Goal: Transaction & Acquisition: Purchase product/service

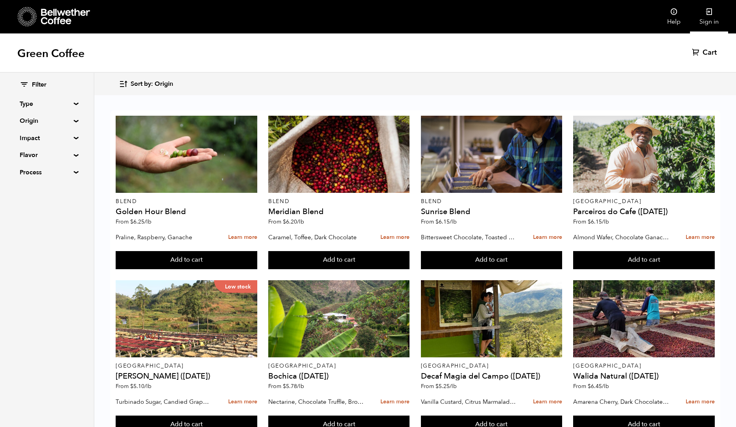
click at [704, 17] on link "Sign in" at bounding box center [709, 16] width 38 height 33
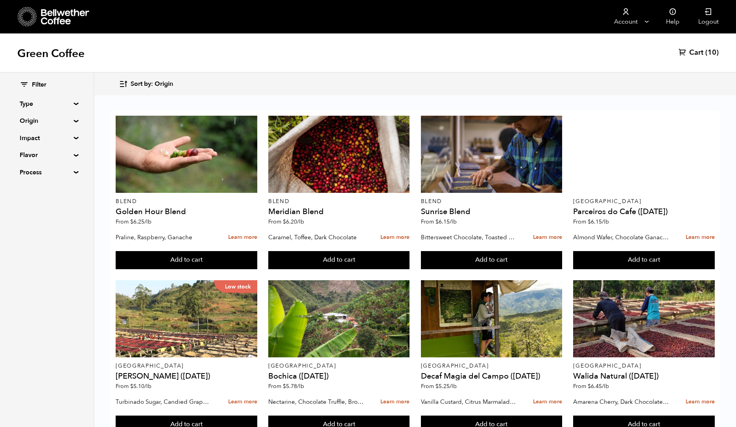
click at [693, 49] on span "Cart" at bounding box center [696, 52] width 14 height 9
